Goal: Task Accomplishment & Management: Use online tool/utility

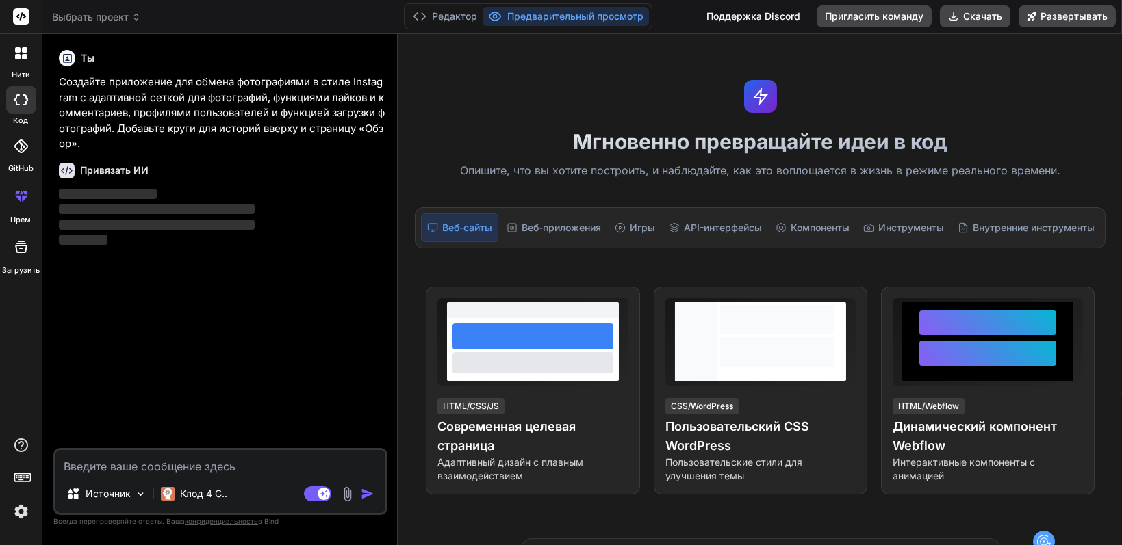
type textarea "x"
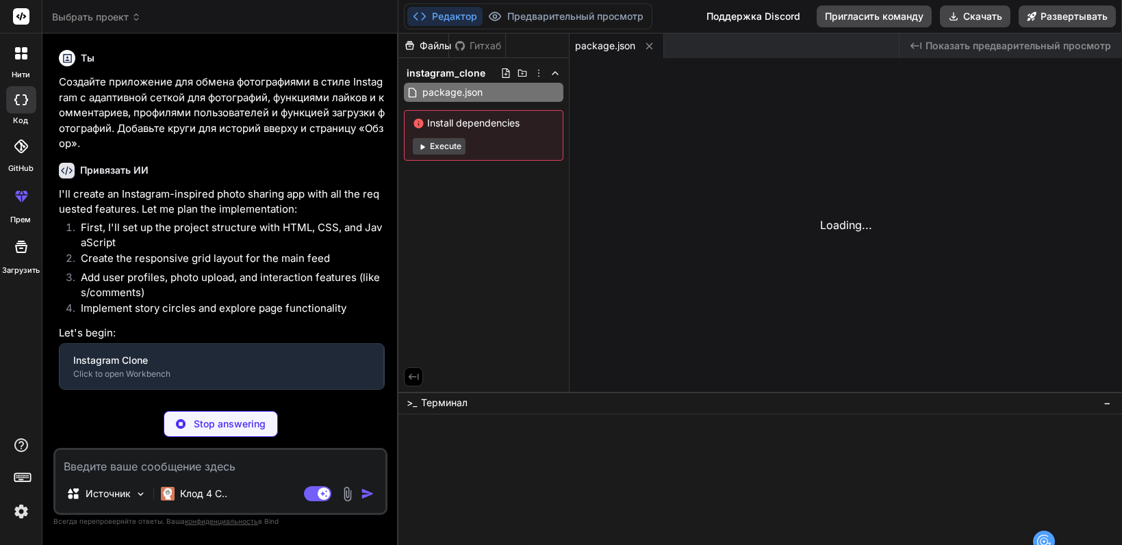
type textarea "<script src="app.js"></script> </body> </html>"
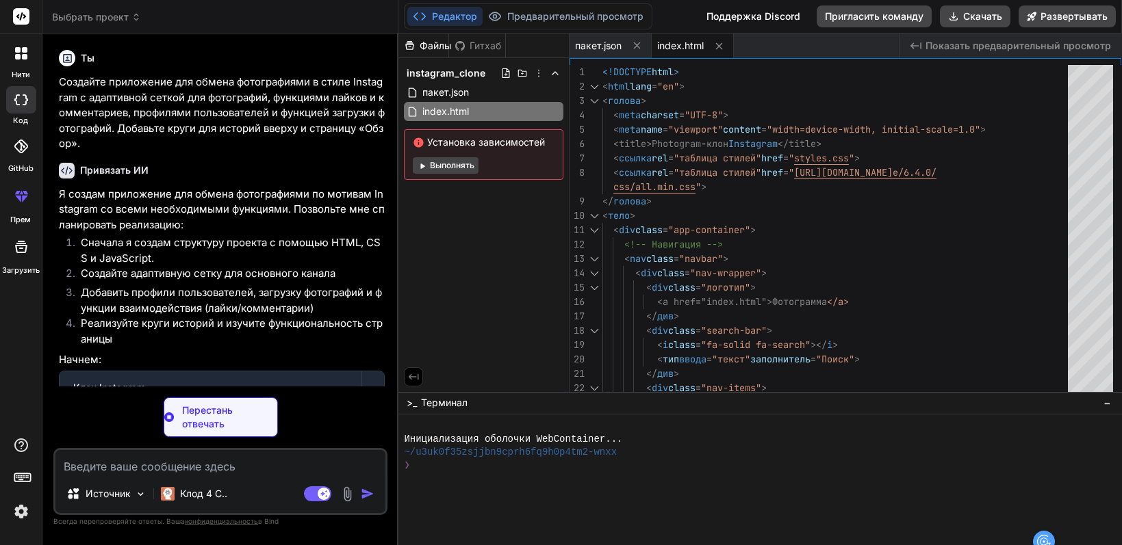
type textarea "x"
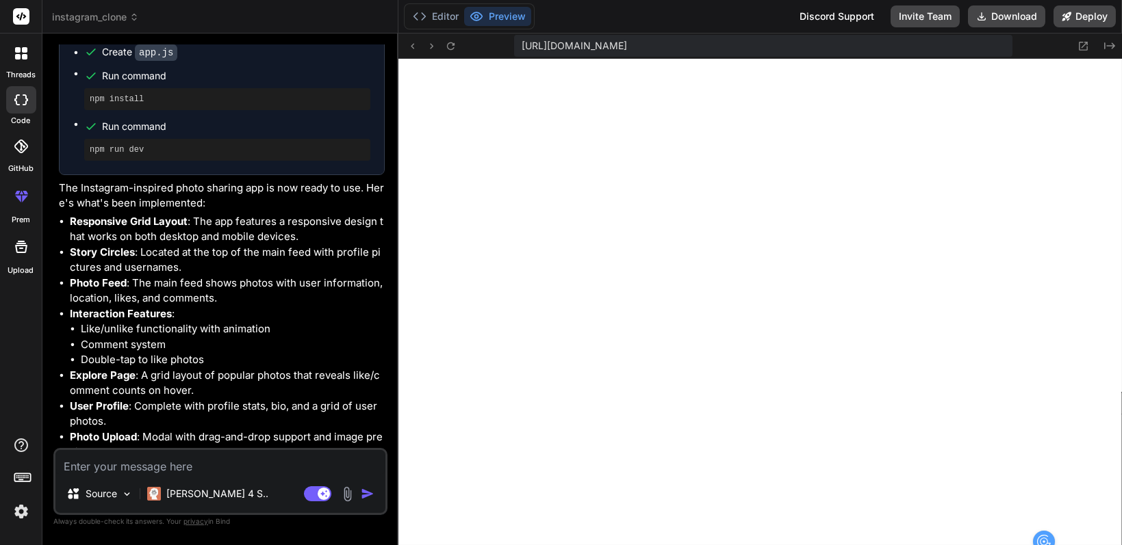
scroll to position [320, 0]
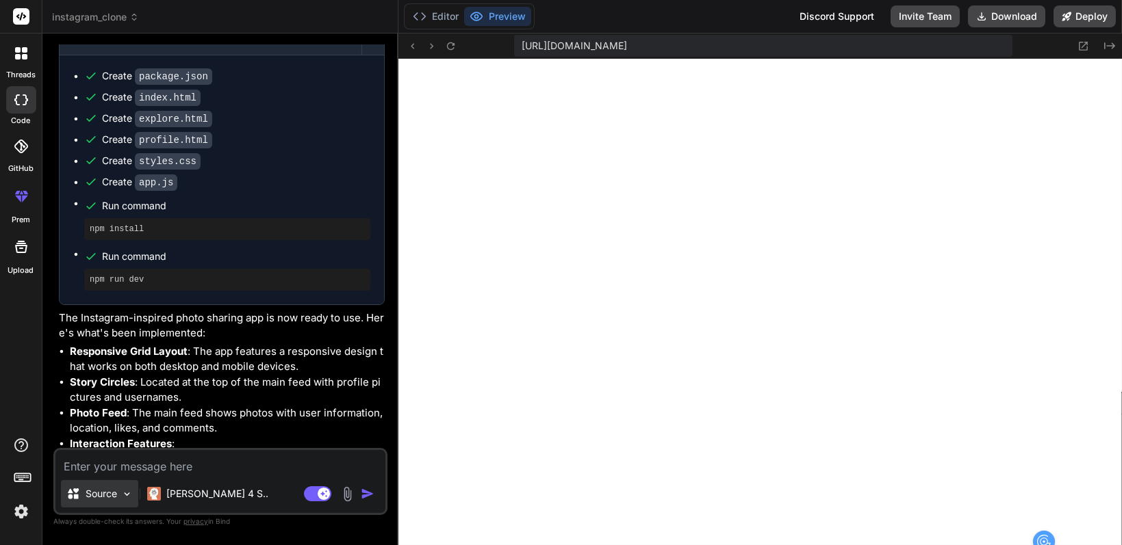
click at [118, 498] on div "Source" at bounding box center [99, 493] width 77 height 27
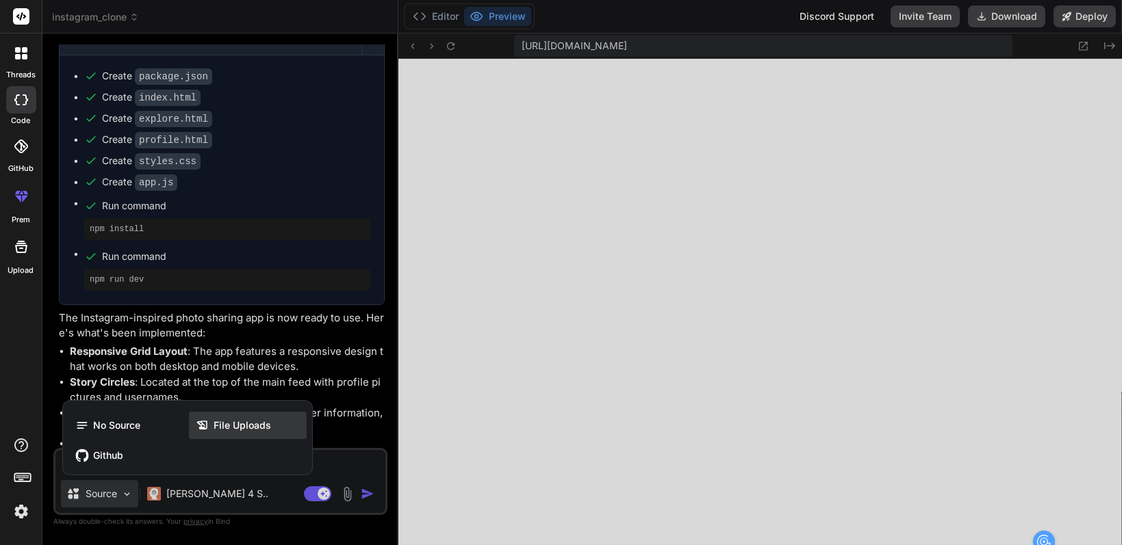
click at [220, 424] on span "File Uploads" at bounding box center [242, 426] width 57 height 14
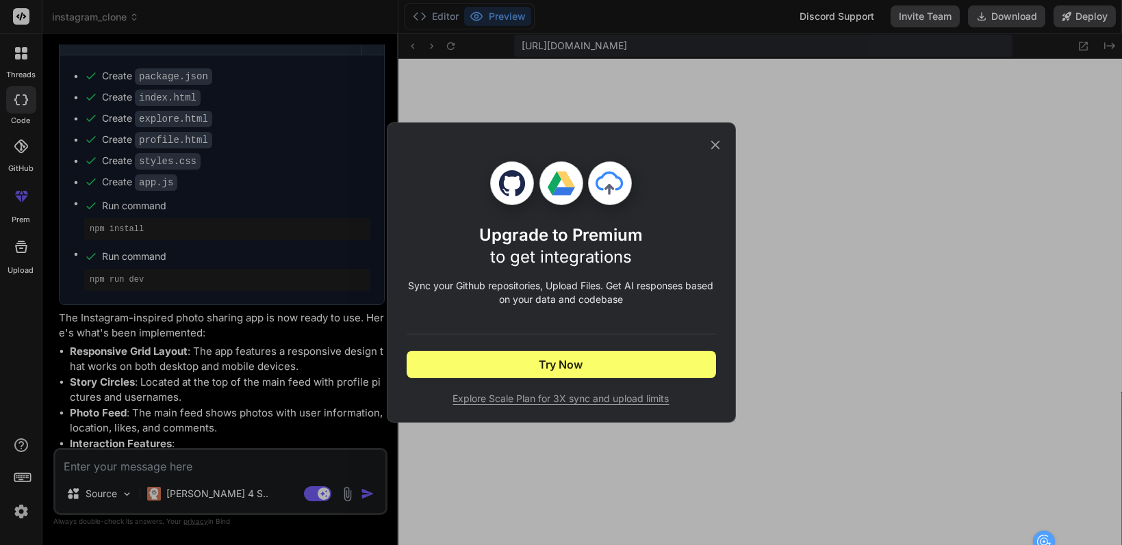
click at [710, 144] on icon at bounding box center [715, 145] width 15 height 15
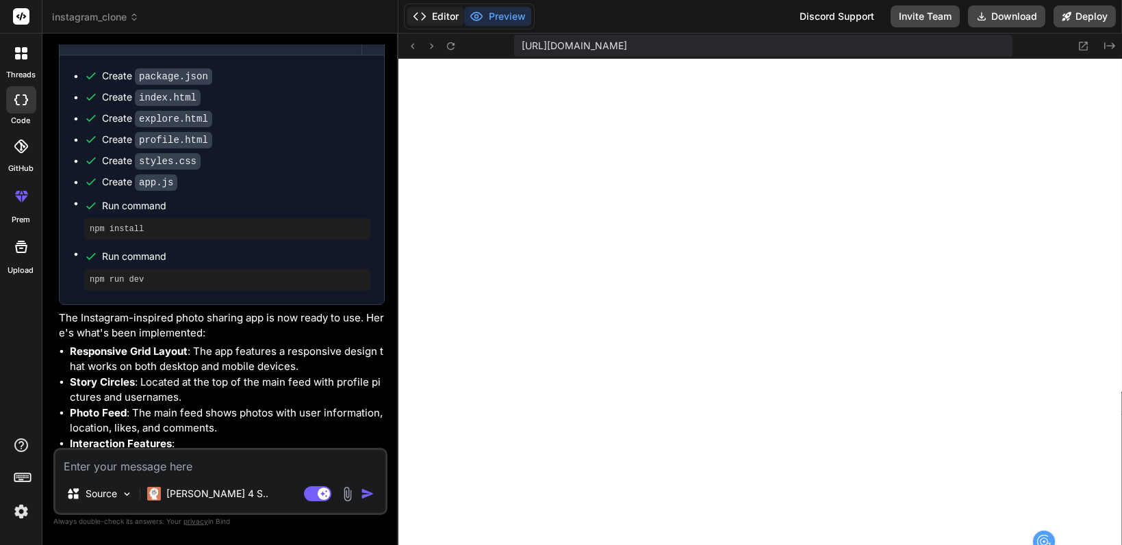
click at [440, 10] on button "Editor" at bounding box center [435, 16] width 57 height 19
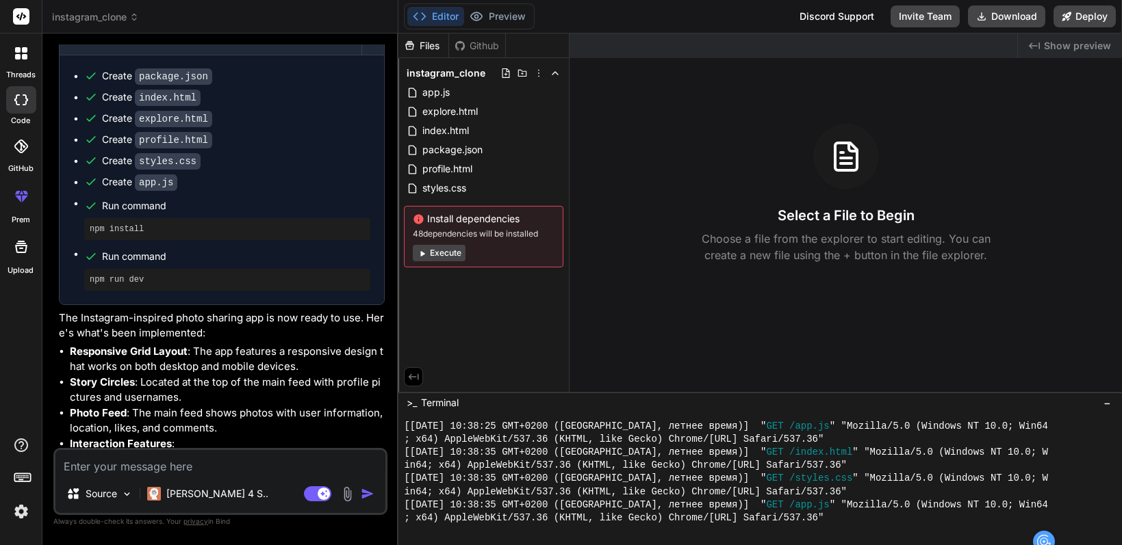
scroll to position [657, 0]
click at [503, 21] on button "Preview" at bounding box center [497, 16] width 67 height 19
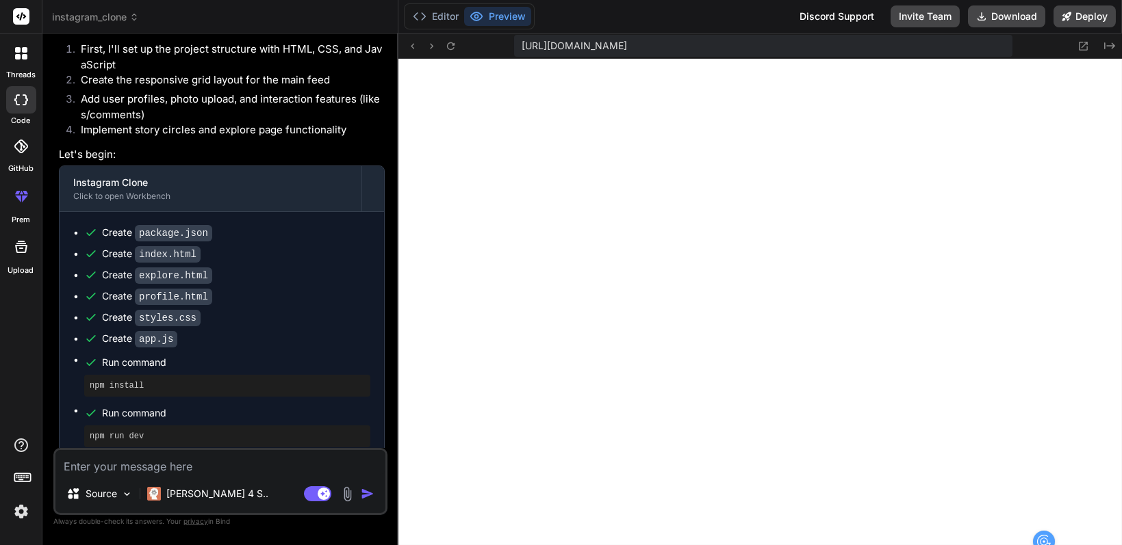
scroll to position [0, 0]
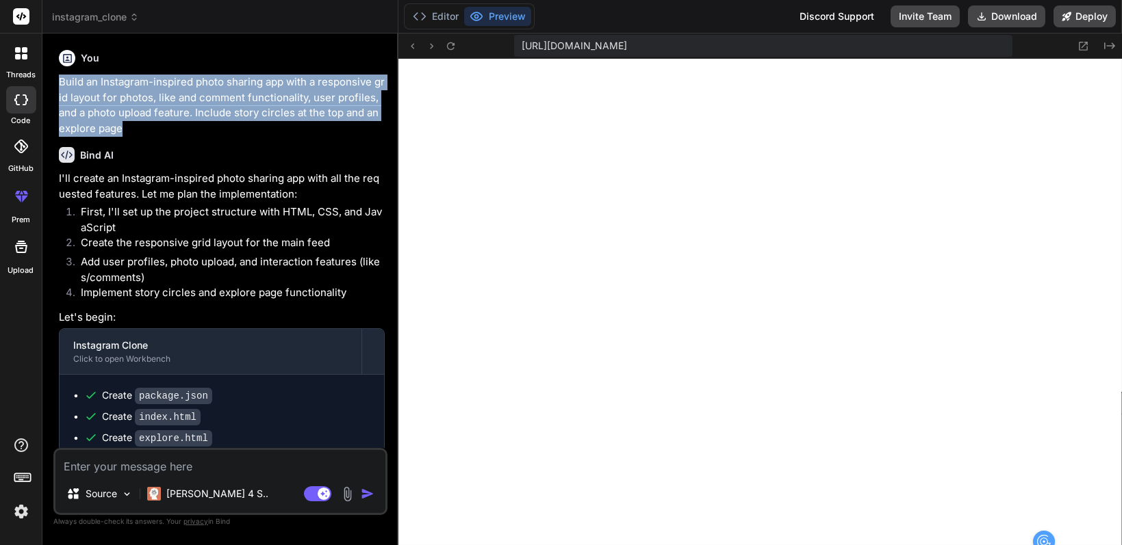
drag, startPoint x: 60, startPoint y: 77, endPoint x: 155, endPoint y: 131, distance: 110.0
click at [155, 131] on p "Build an Instagram-inspired photo sharing app with a responsive grid layout for…" at bounding box center [222, 106] width 326 height 62
copy p "Build an Instagram-inspired photo sharing app with a responsive grid layout for…"
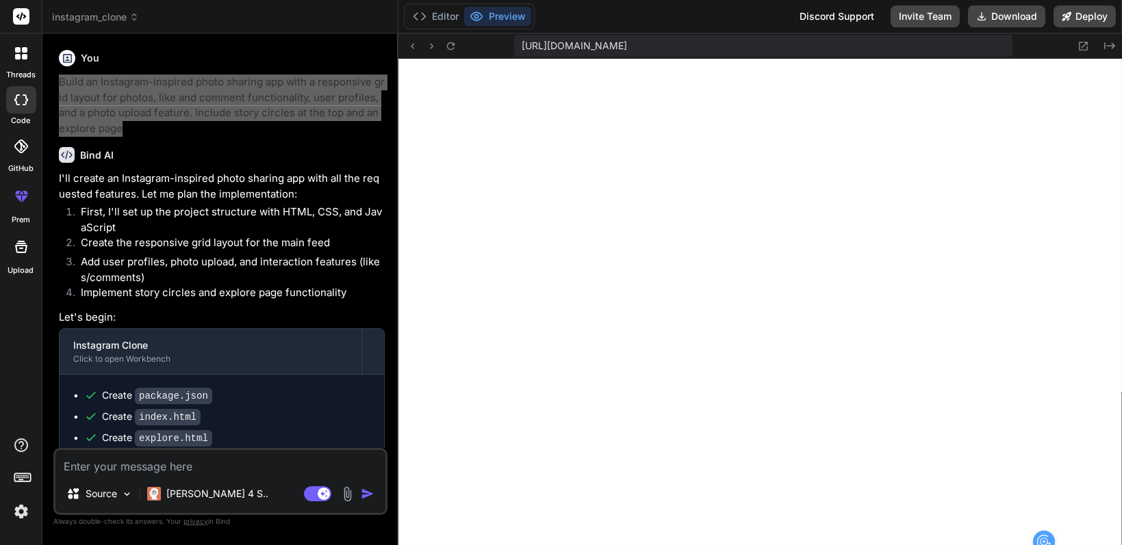
scroll to position [814, 0]
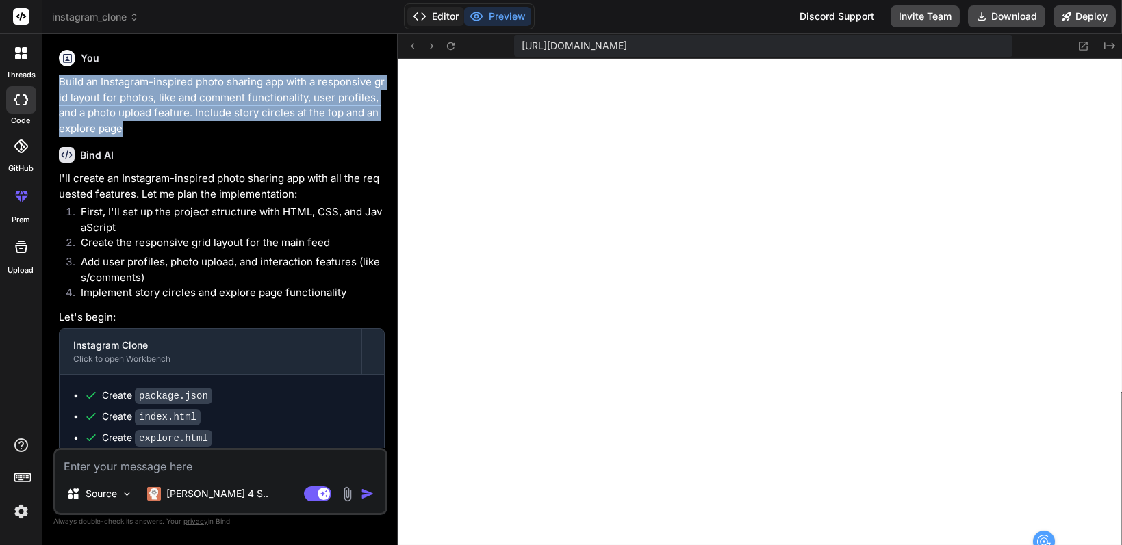
click at [446, 10] on button "Editor" at bounding box center [435, 16] width 57 height 19
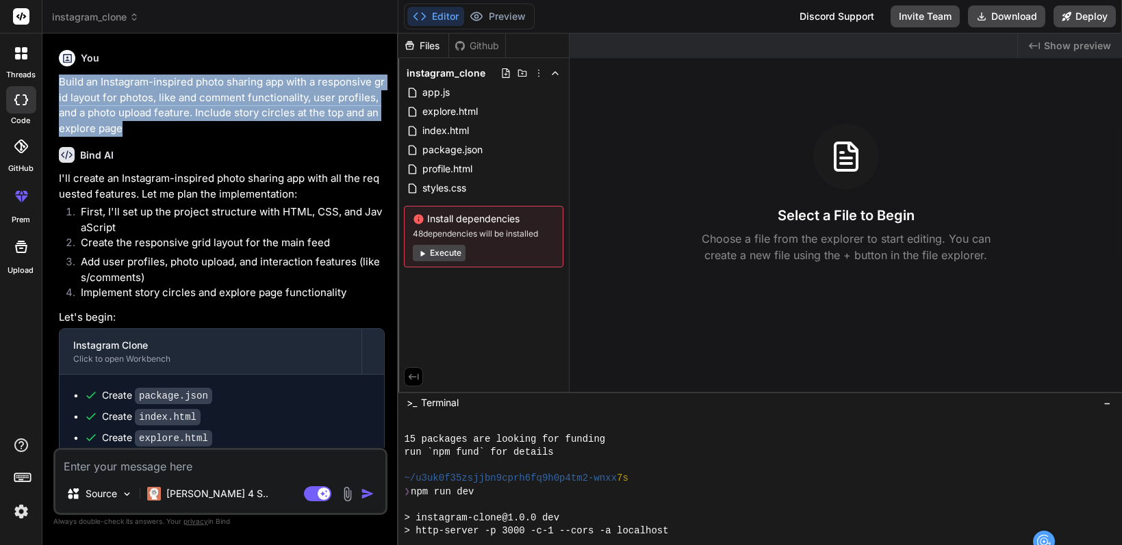
scroll to position [0, 0]
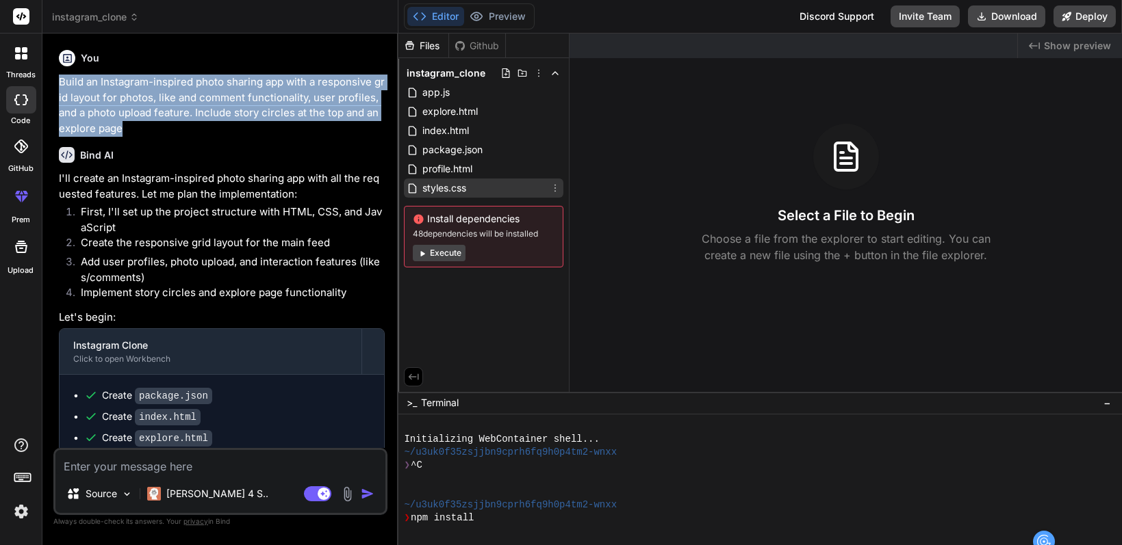
click at [499, 185] on div "styles.css" at bounding box center [483, 188] width 159 height 19
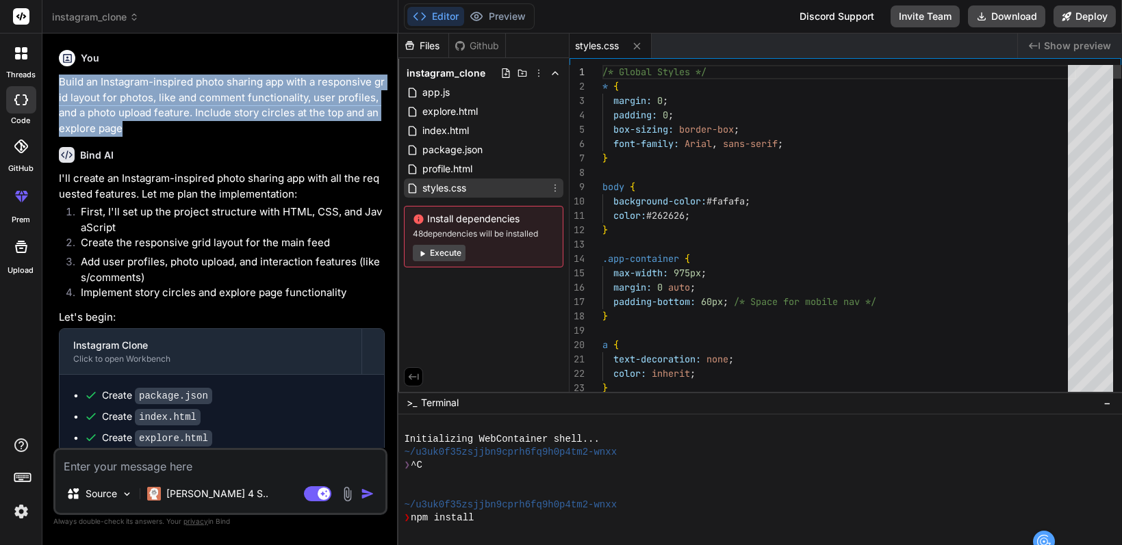
type textarea "x"
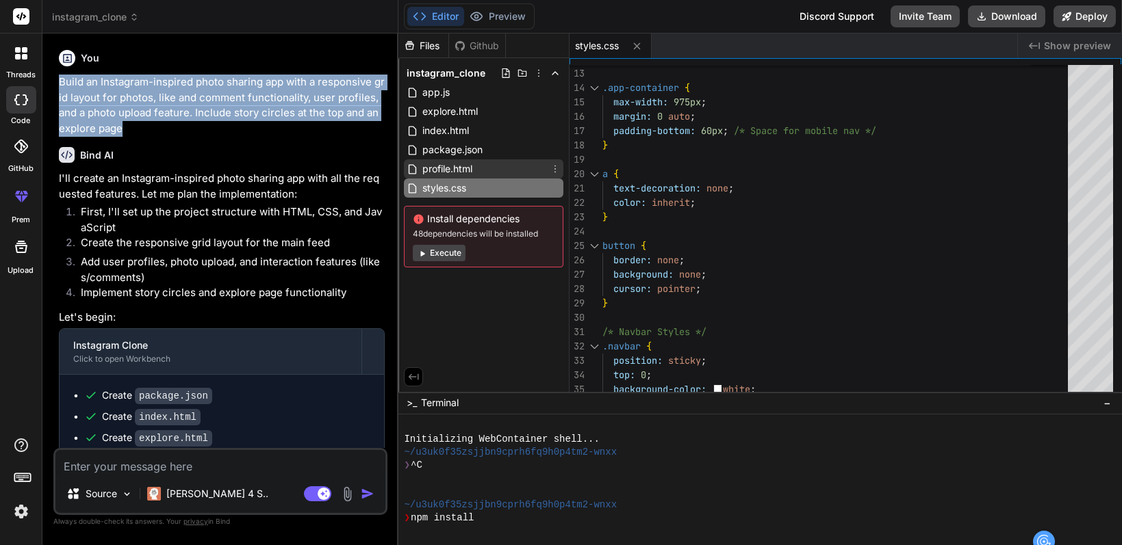
click at [437, 170] on span "profile.html" at bounding box center [447, 169] width 53 height 16
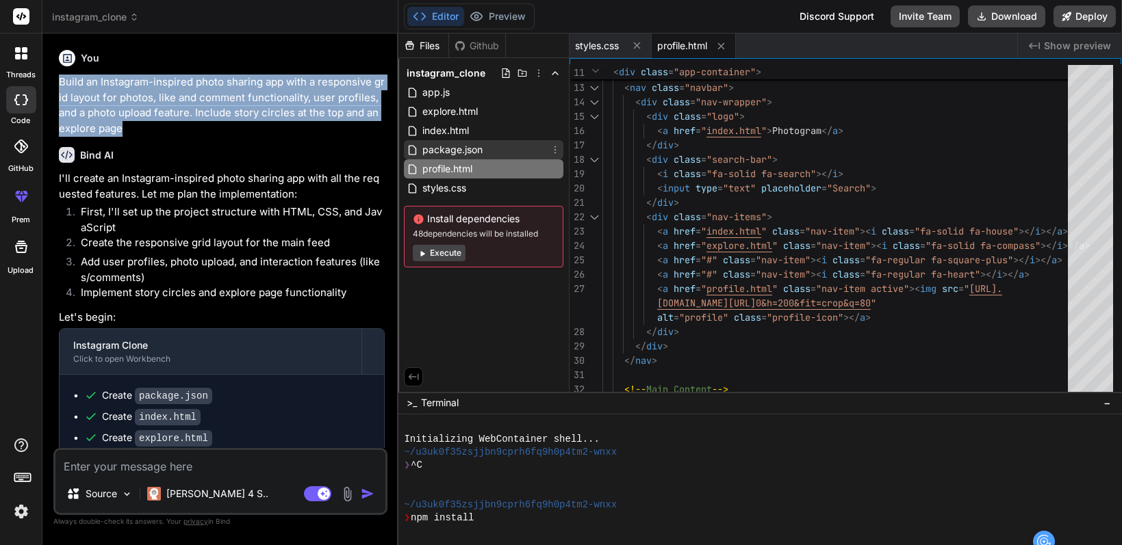
click at [440, 153] on span "package.json" at bounding box center [452, 150] width 63 height 16
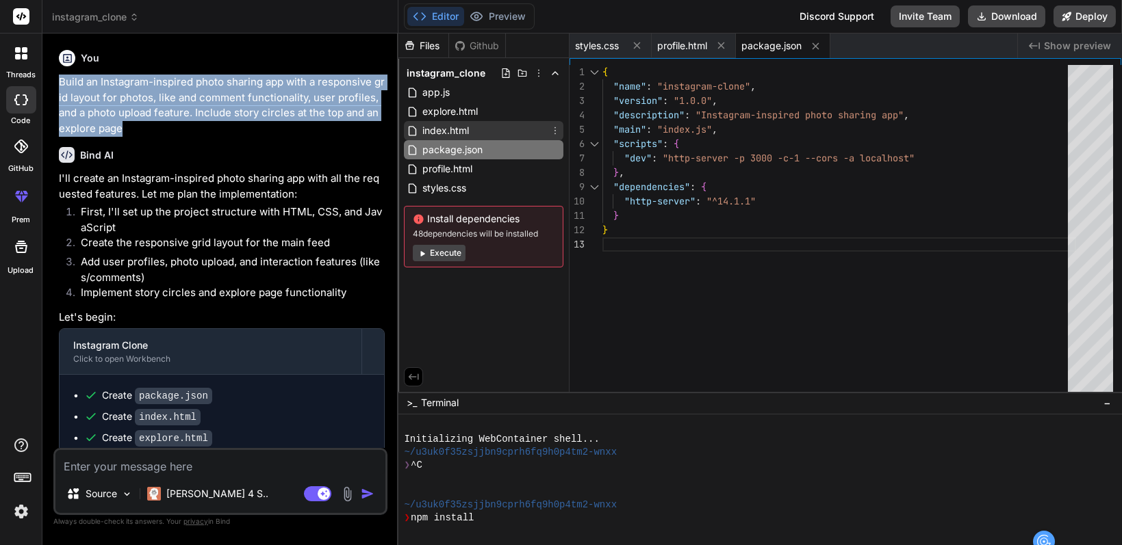
click at [493, 128] on div "index.html" at bounding box center [483, 130] width 159 height 19
type textarea "<script src="app.js"></script> </body> </html>"
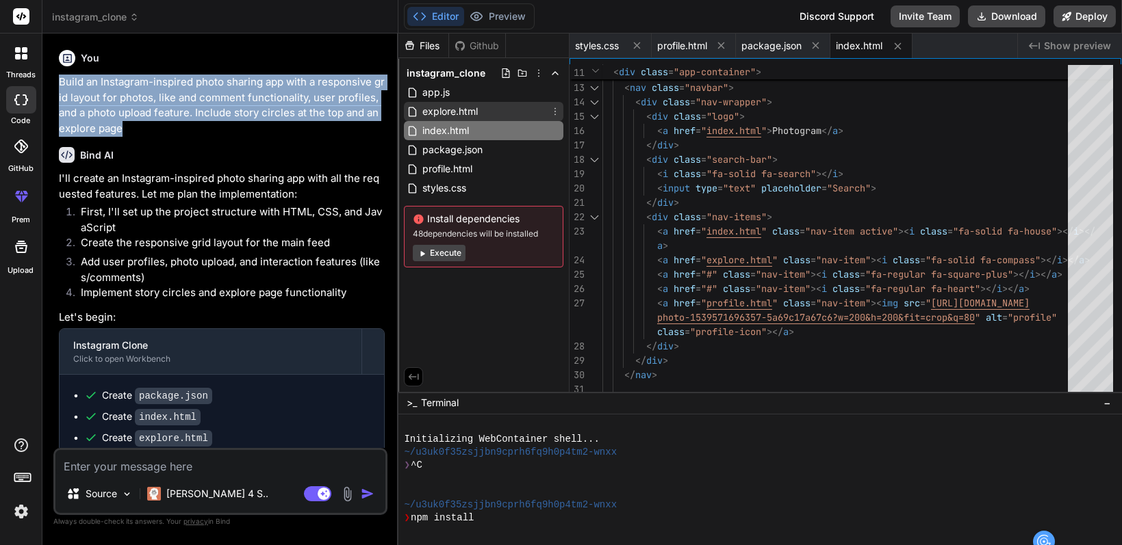
click at [482, 116] on div "explore.html" at bounding box center [483, 111] width 159 height 19
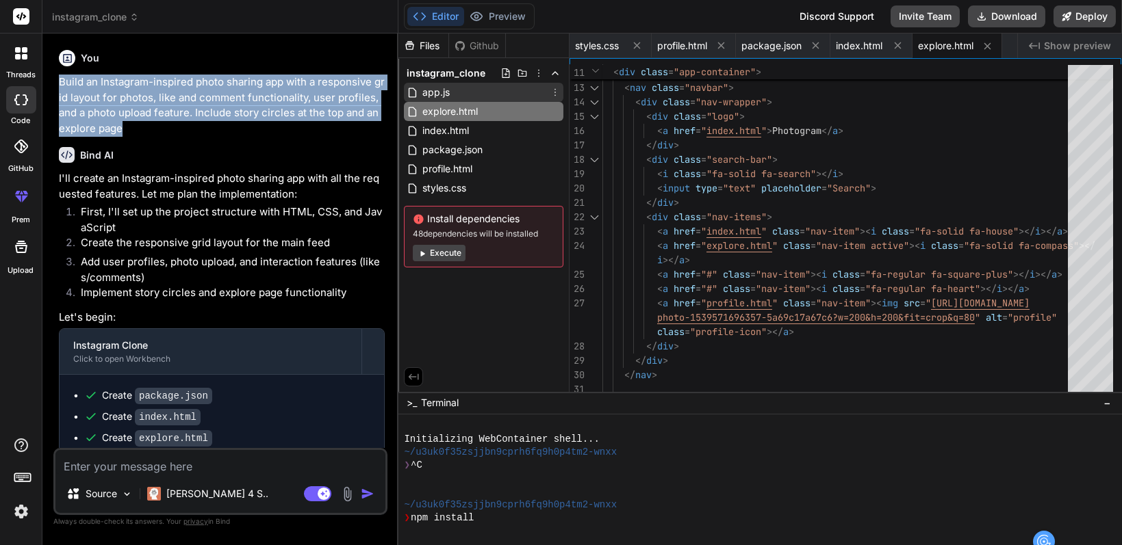
click at [476, 98] on div "app.js" at bounding box center [483, 92] width 159 height 19
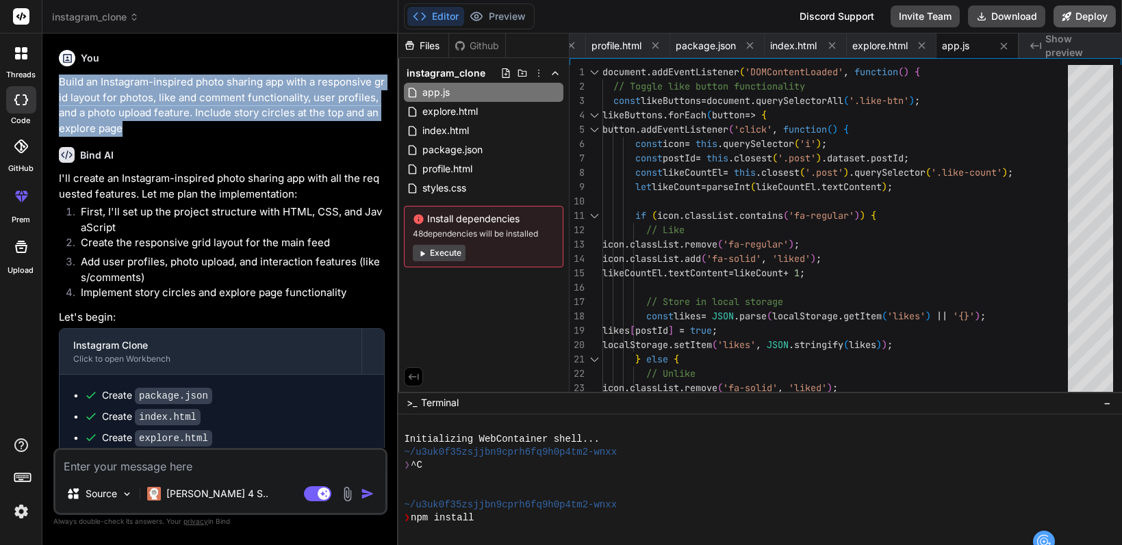
click at [1075, 19] on button "Deploy" at bounding box center [1084, 16] width 62 height 22
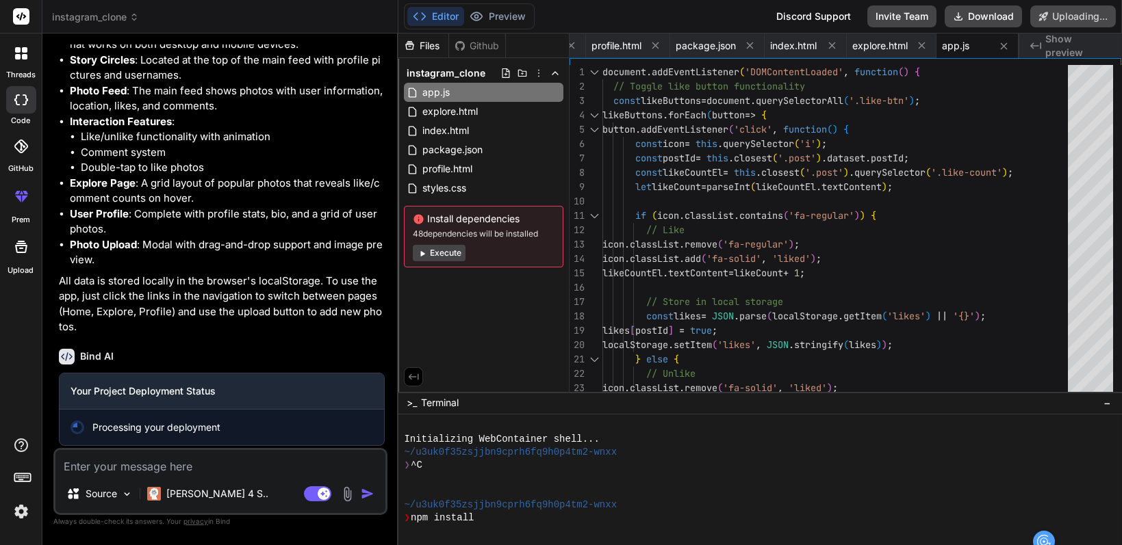
scroll to position [643, 0]
click at [486, 41] on div "Github" at bounding box center [477, 46] width 56 height 14
click at [500, 13] on button "Preview" at bounding box center [497, 16] width 67 height 19
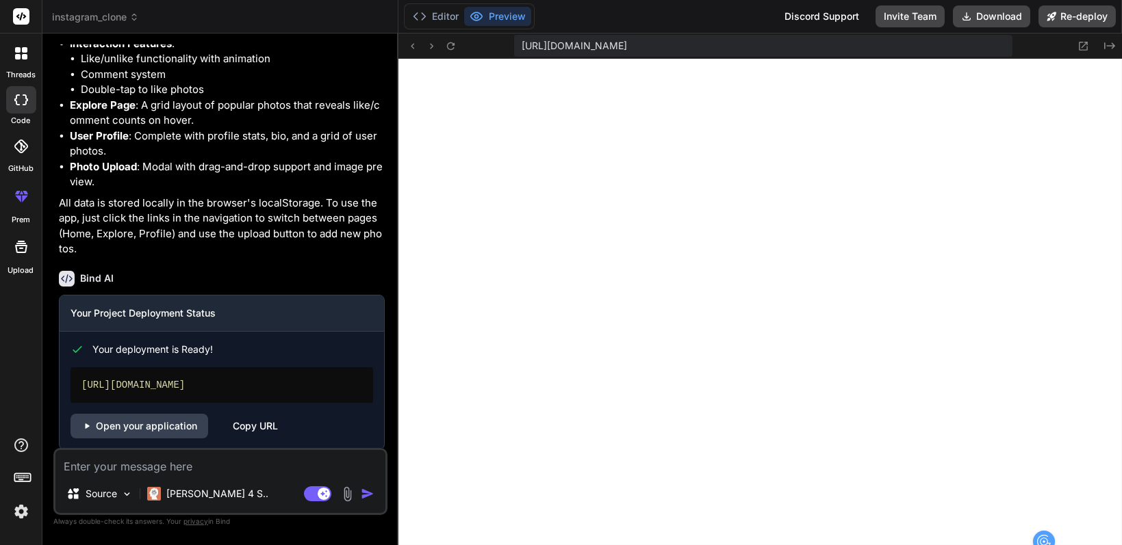
scroll to position [726, 0]
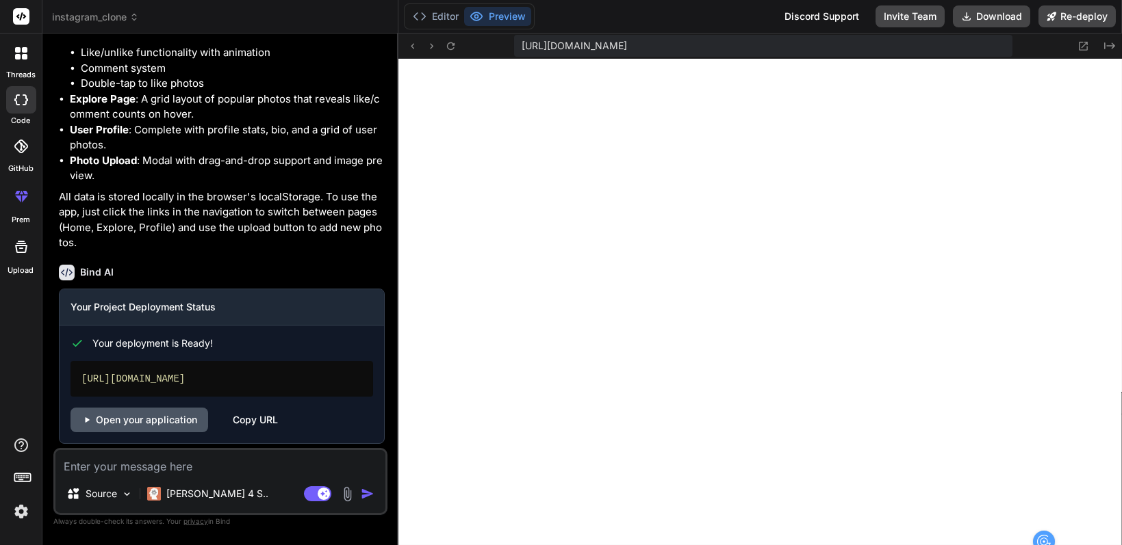
click at [170, 419] on link "Open your application" at bounding box center [139, 420] width 138 height 25
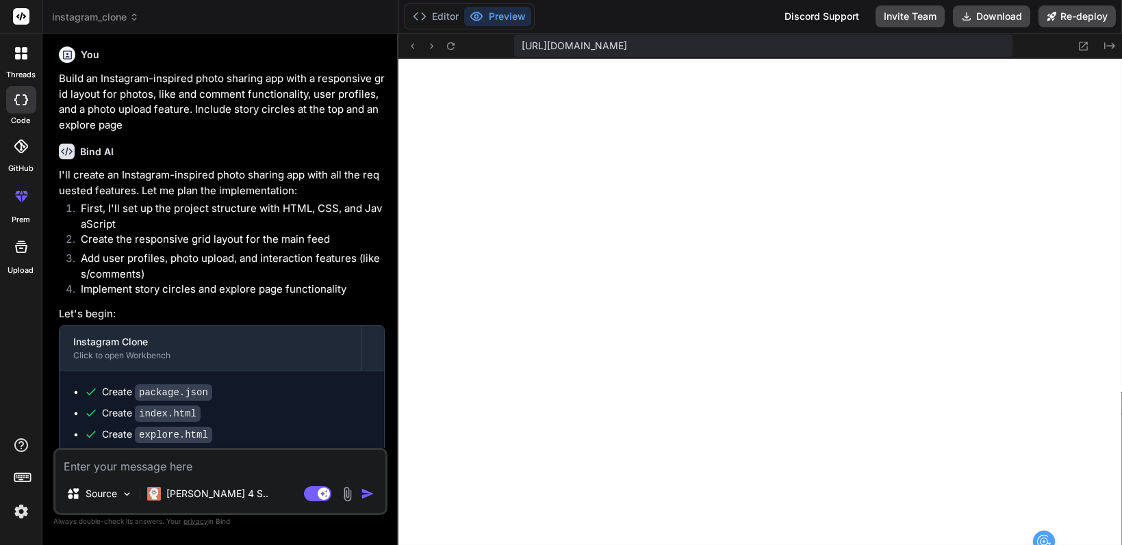
scroll to position [0, 0]
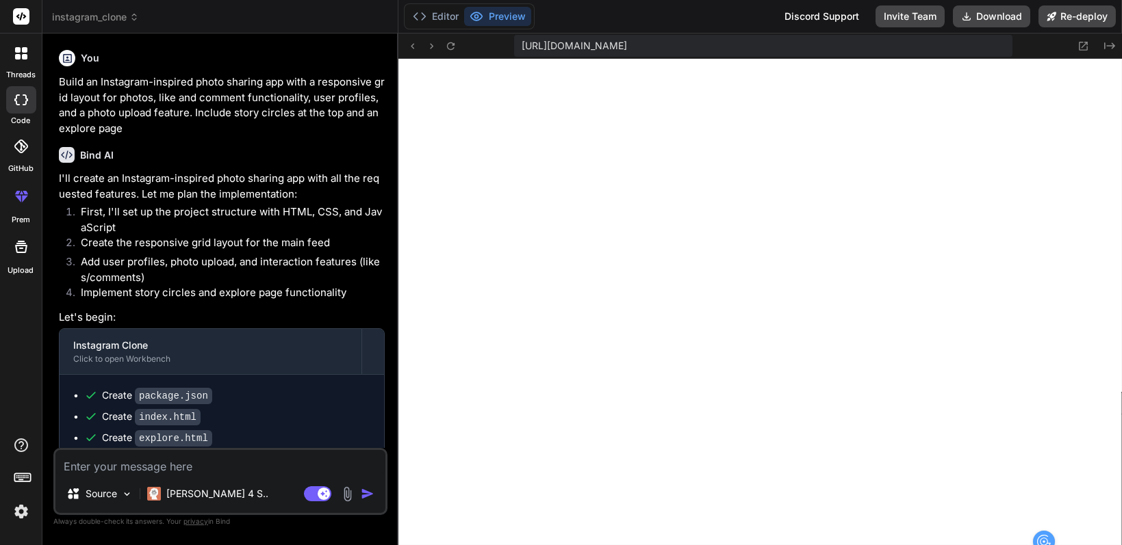
click at [27, 60] on div at bounding box center [21, 53] width 29 height 29
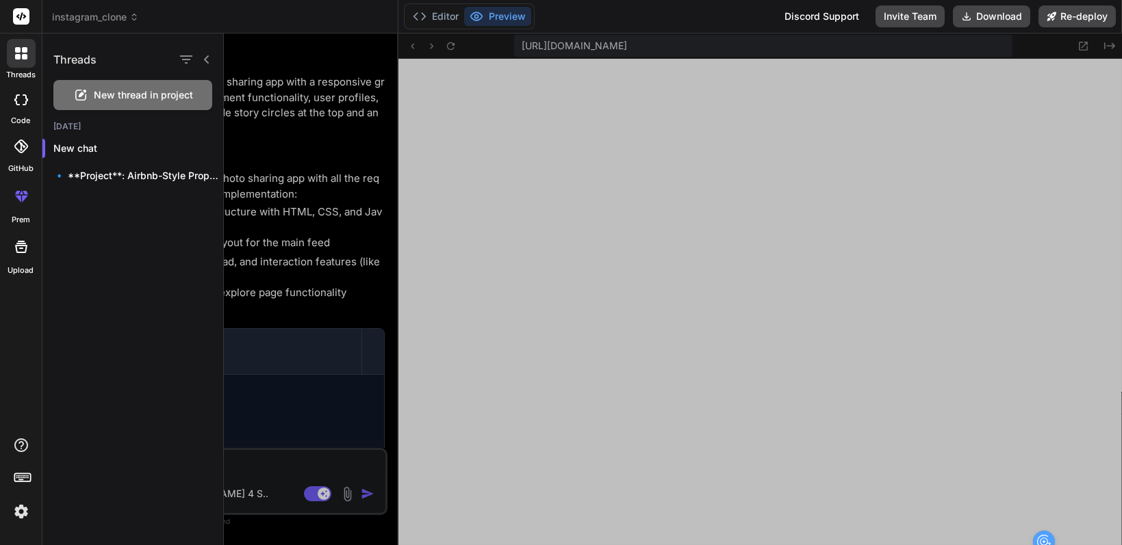
click at [19, 100] on icon at bounding box center [21, 99] width 14 height 11
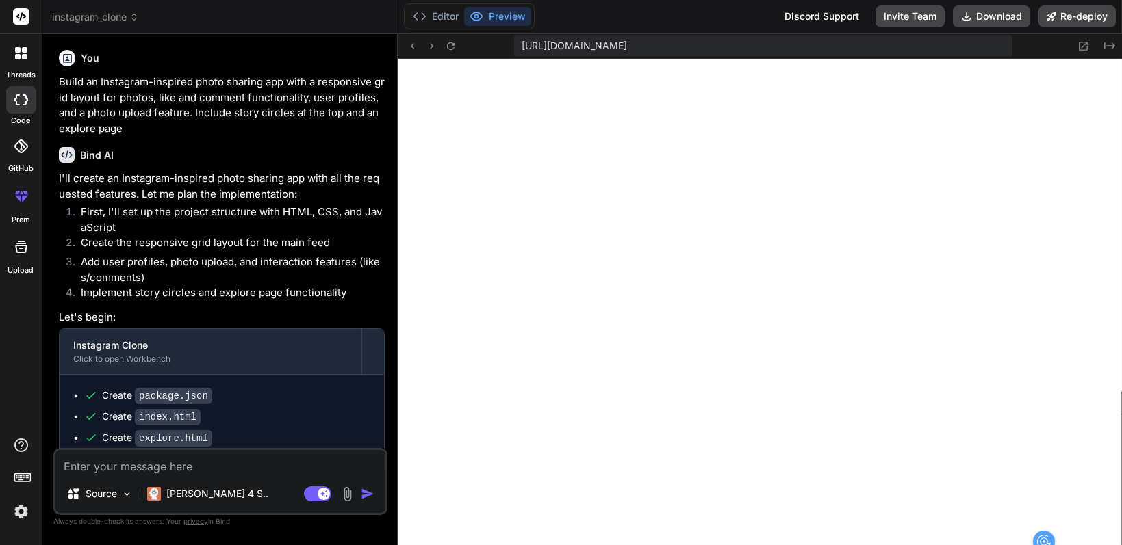
click at [19, 100] on icon at bounding box center [21, 99] width 14 height 11
type textarea "x"
click at [441, 20] on button "Editor" at bounding box center [435, 16] width 57 height 19
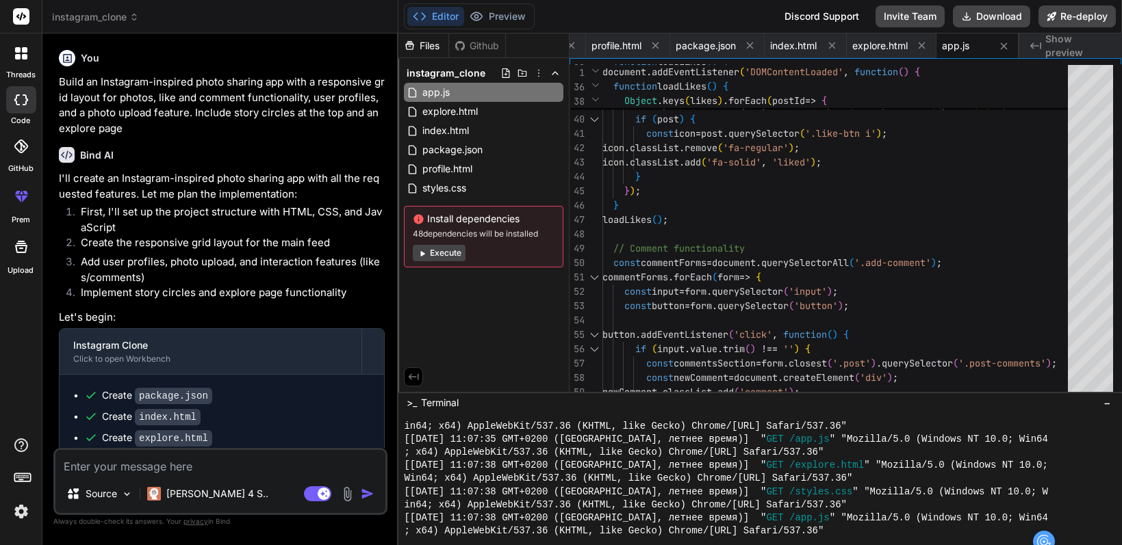
scroll to position [1051, 0]
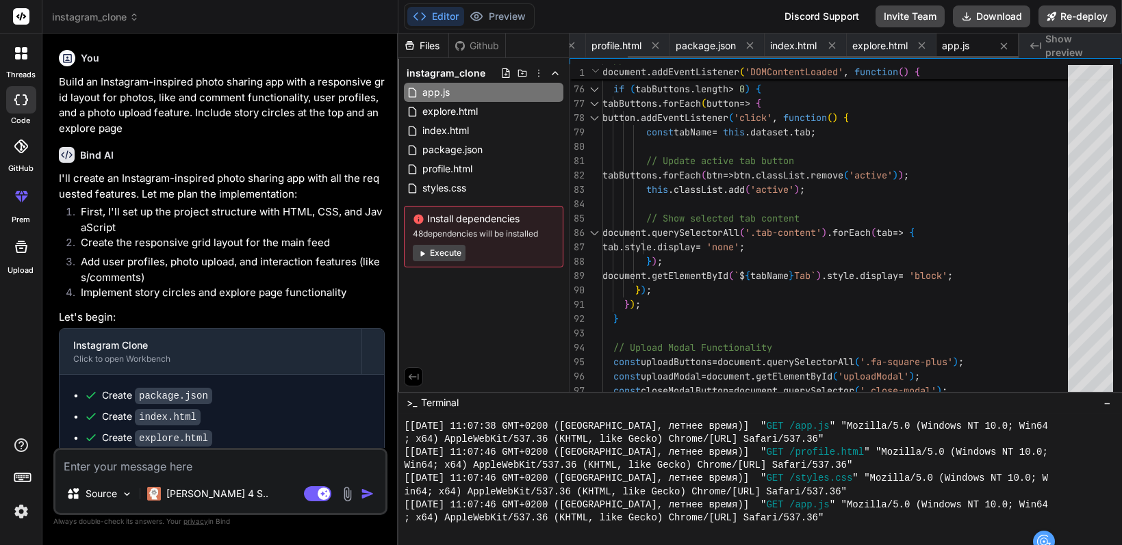
click at [955, 41] on span "app.js" at bounding box center [955, 46] width 27 height 14
click at [961, 52] on span "app.js" at bounding box center [955, 46] width 27 height 14
click at [892, 53] on div "explore.html" at bounding box center [892, 46] width 90 height 25
type textarea "<script src="app.js"></script> </body> </html>"
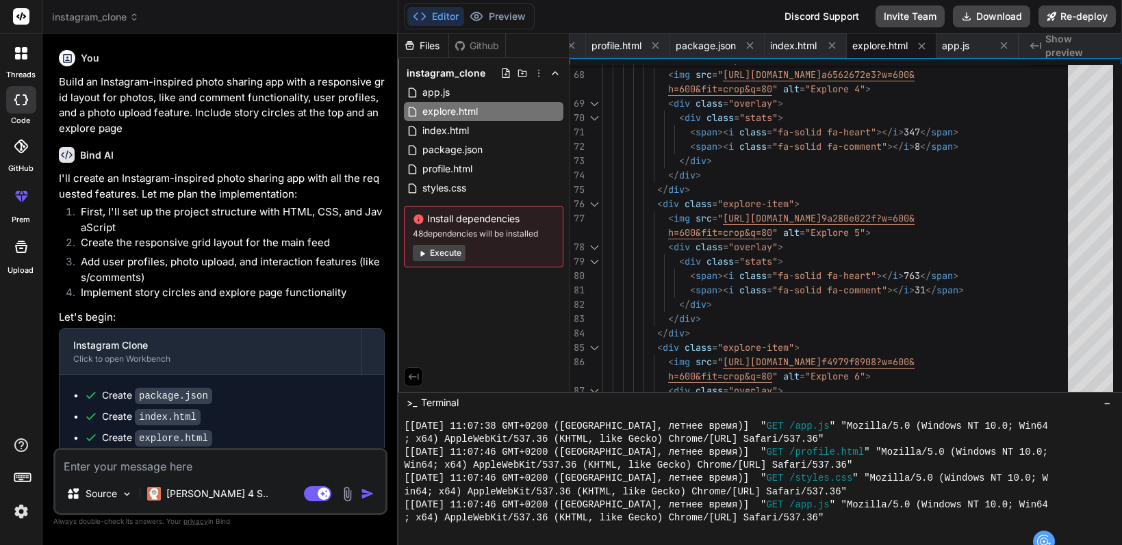
type textarea "x"
click at [95, 17] on span "instagram_clone" at bounding box center [95, 17] width 87 height 14
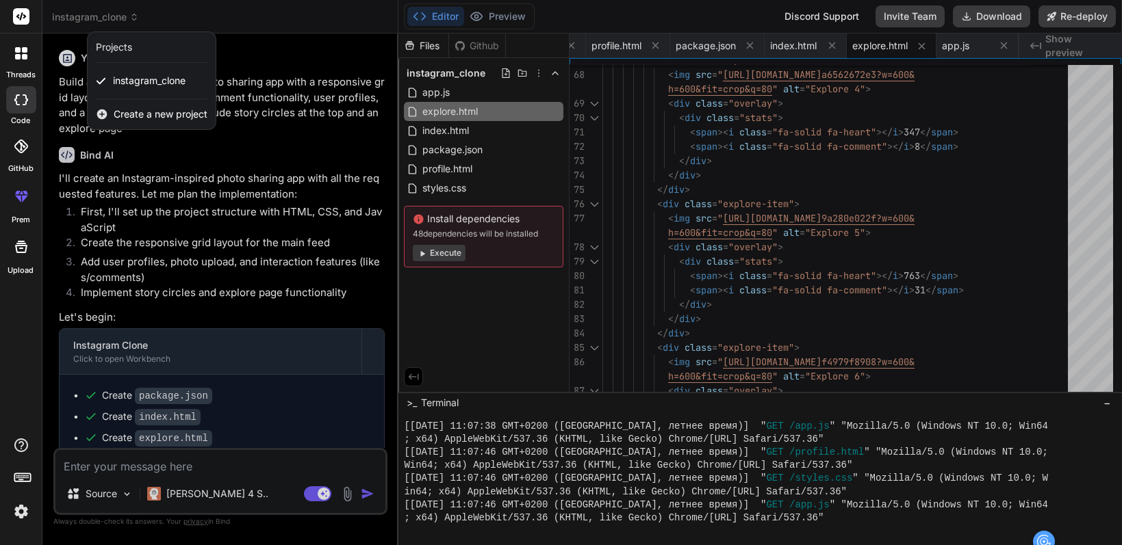
click at [151, 118] on span "Create a new project" at bounding box center [161, 114] width 94 height 14
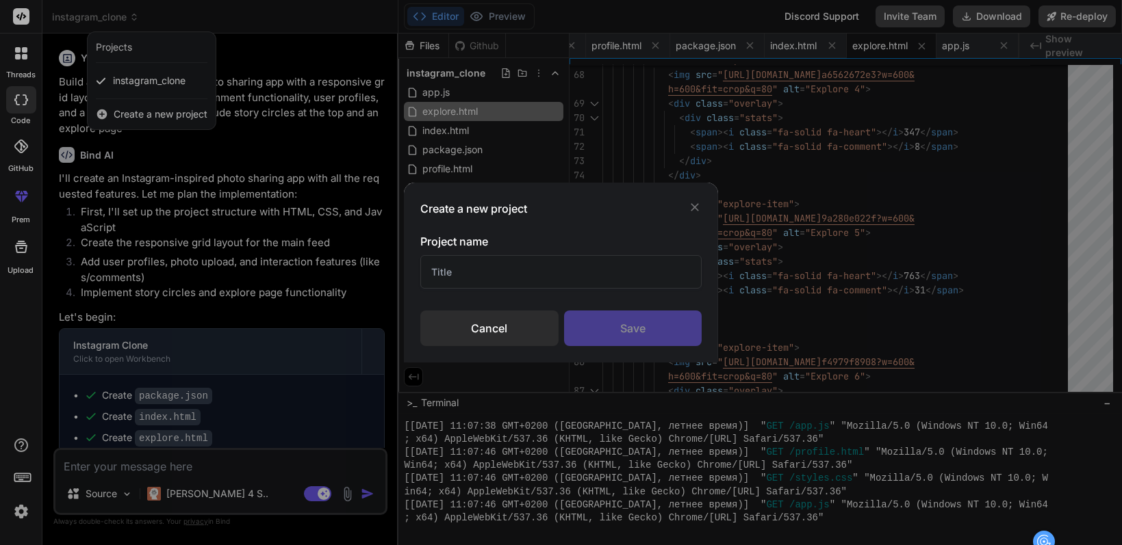
click at [496, 272] on input "text" at bounding box center [560, 272] width 281 height 34
type input "B"
type input "Insta"
click at [589, 333] on div "Save" at bounding box center [633, 329] width 138 height 36
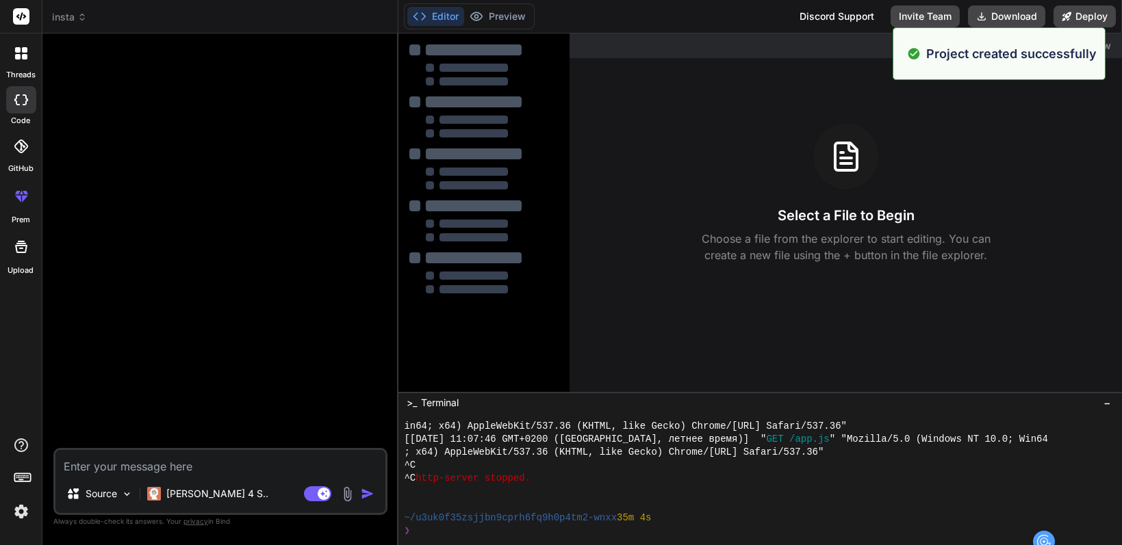
type textarea "x"
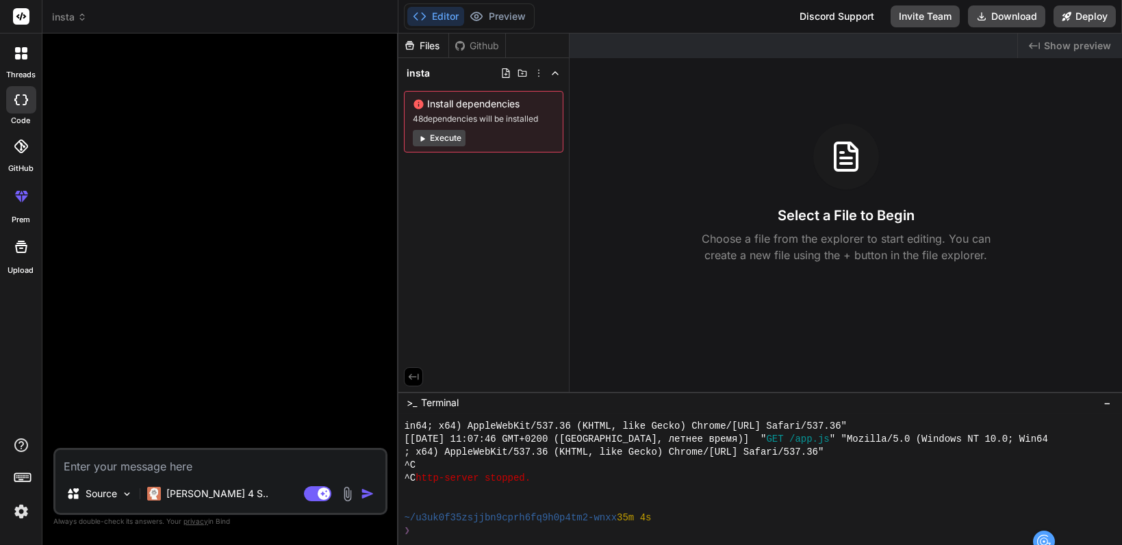
click at [81, 18] on icon at bounding box center [82, 17] width 10 height 10
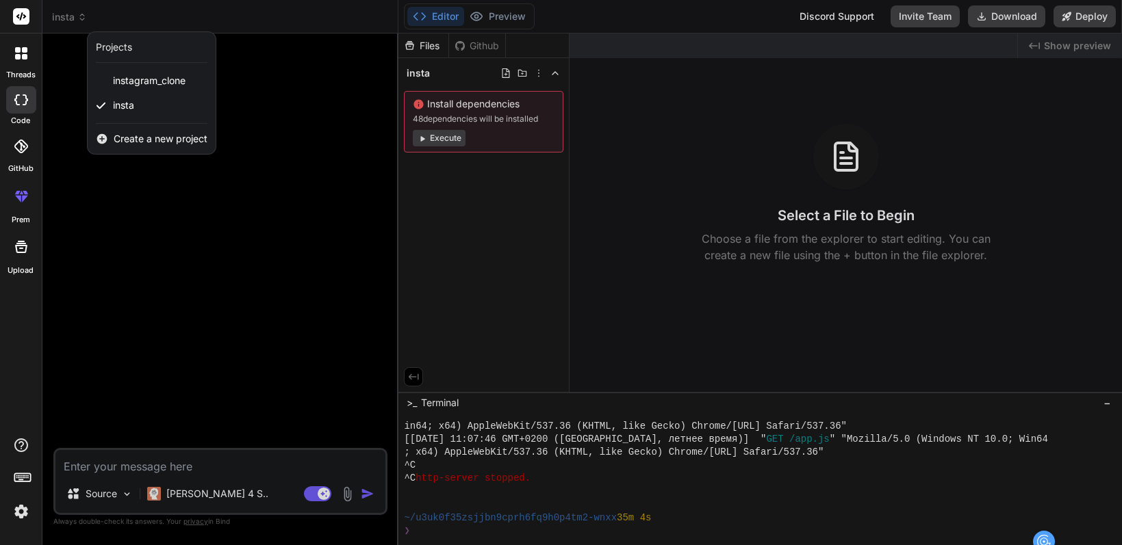
click at [143, 142] on span "Create a new project" at bounding box center [161, 139] width 94 height 14
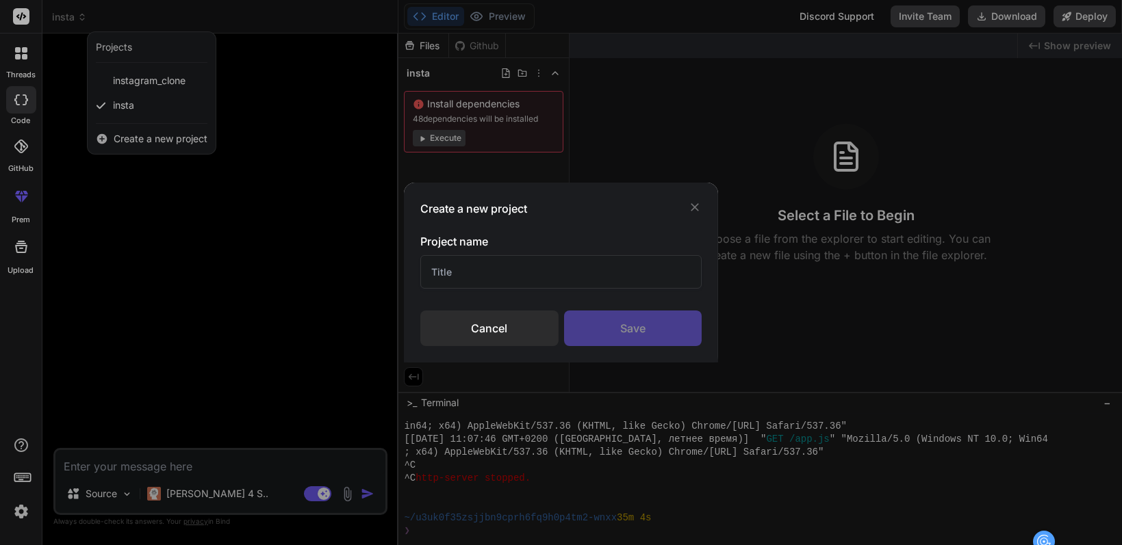
click at [507, 332] on div "Cancel" at bounding box center [489, 329] width 138 height 36
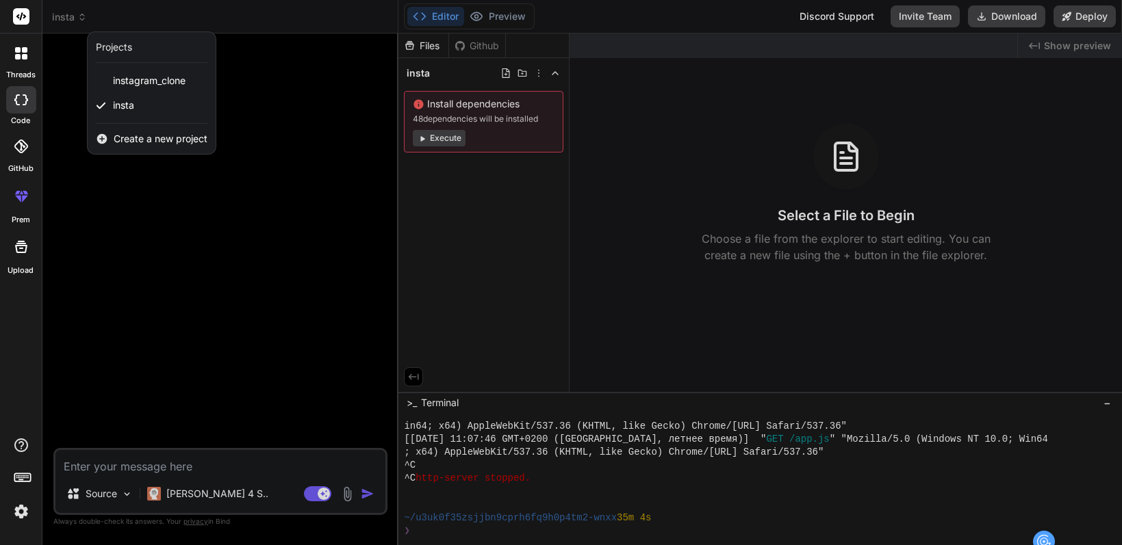
click at [335, 222] on div at bounding box center [561, 272] width 1122 height 545
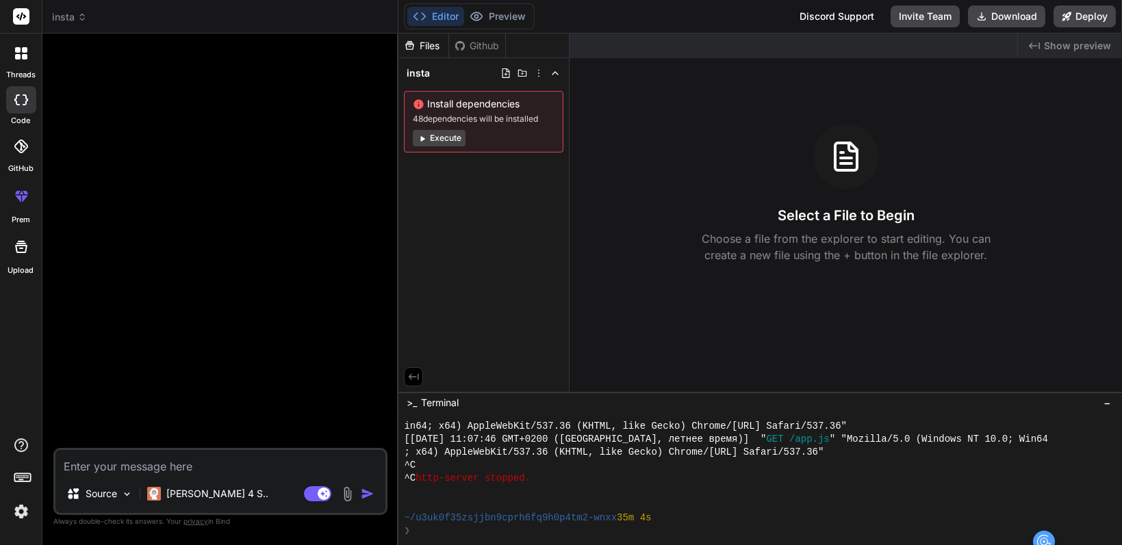
click at [27, 17] on rect at bounding box center [21, 16] width 16 height 16
click at [25, 16] on icon at bounding box center [21, 16] width 10 height 8
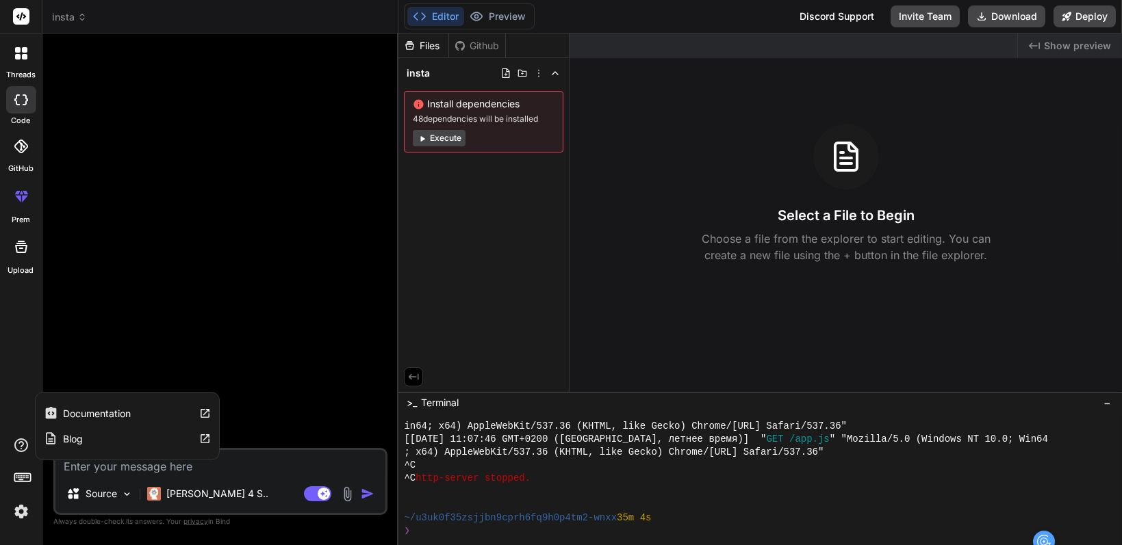
click at [60, 437] on div "Blog" at bounding box center [64, 439] width 40 height 14
